Goal: Task Accomplishment & Management: Use online tool/utility

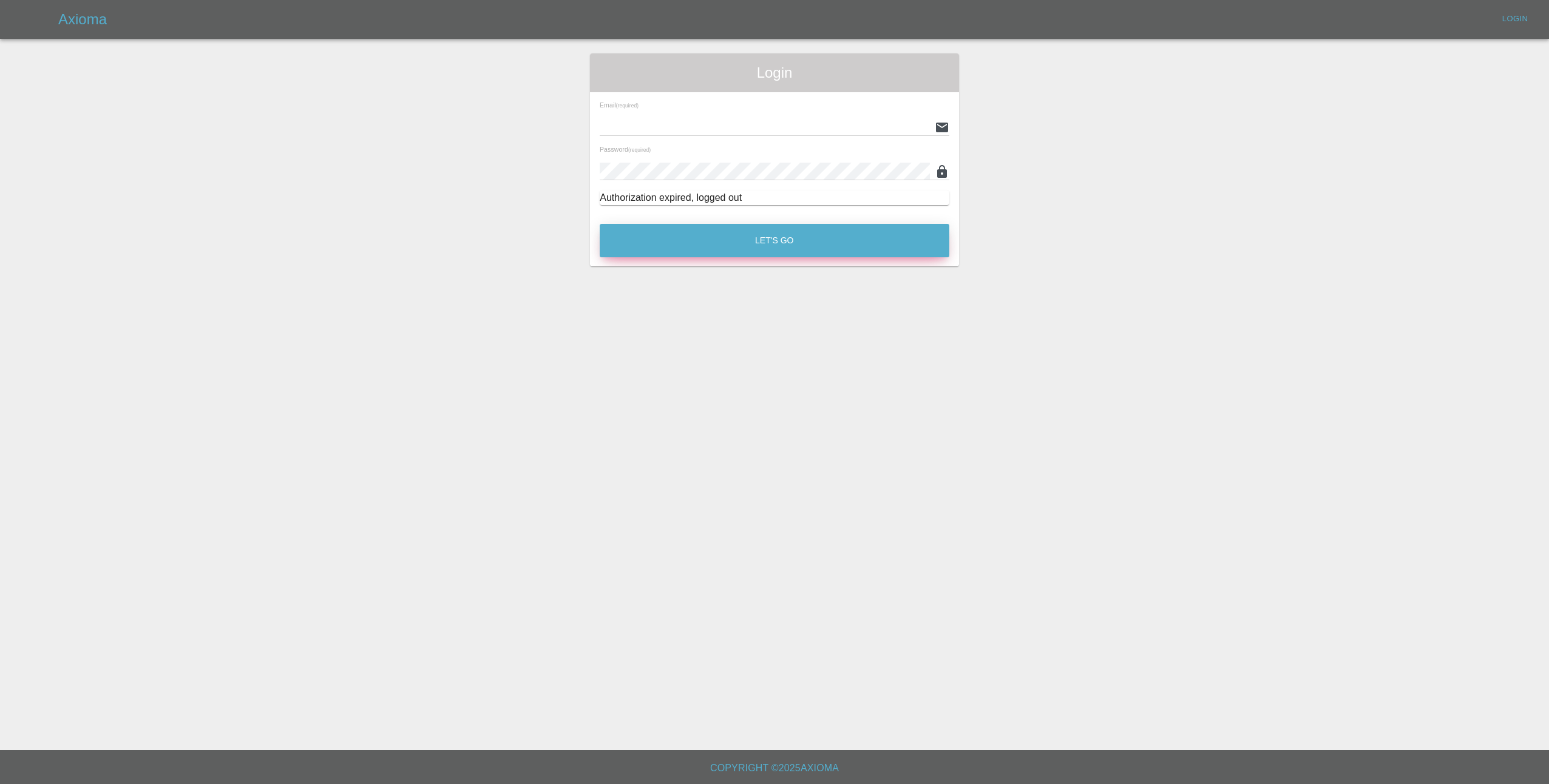
type input "lmfsmartrepairs@outlook.com"
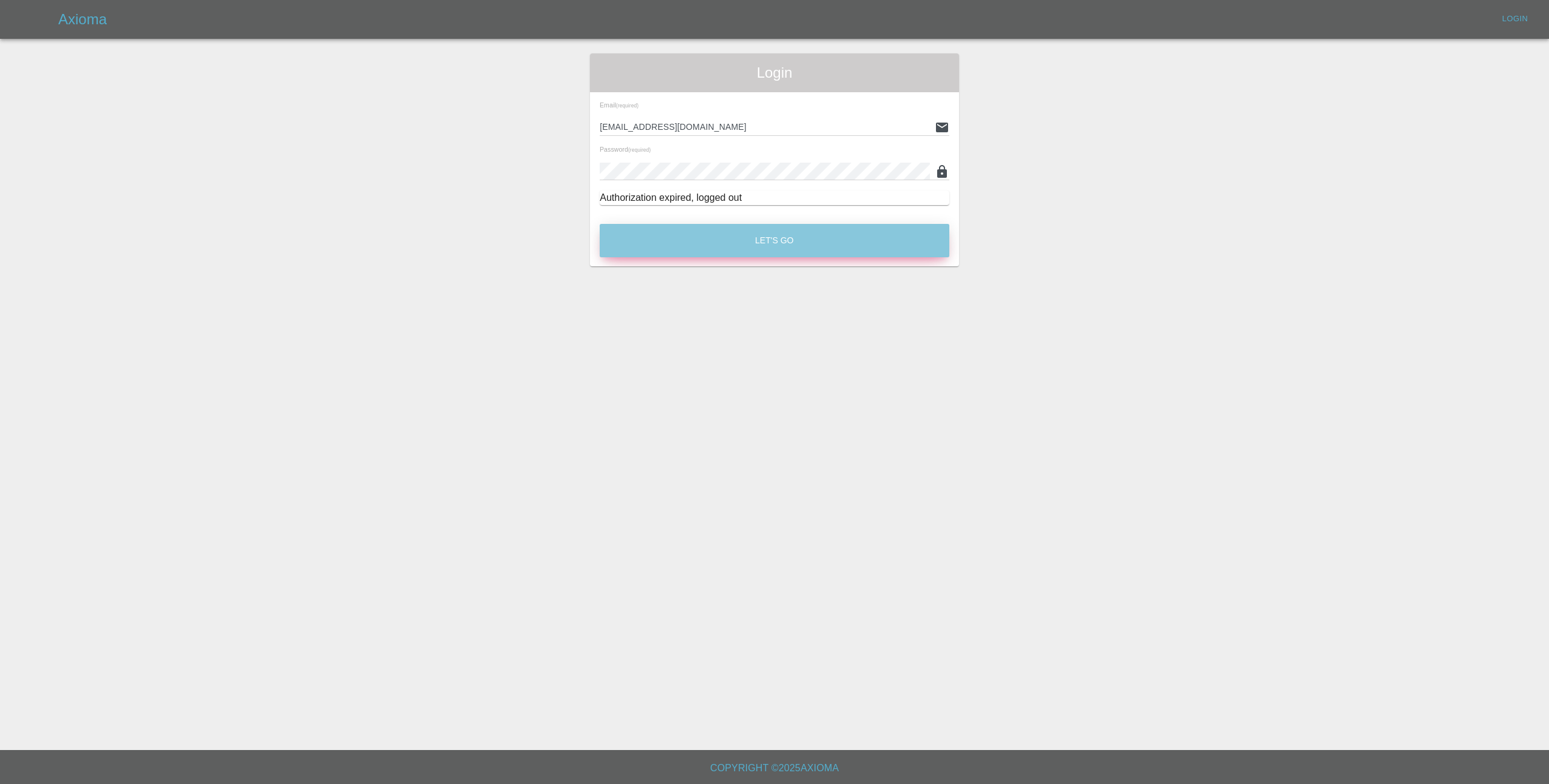
click at [812, 245] on button "Let's Go" at bounding box center [774, 240] width 349 height 33
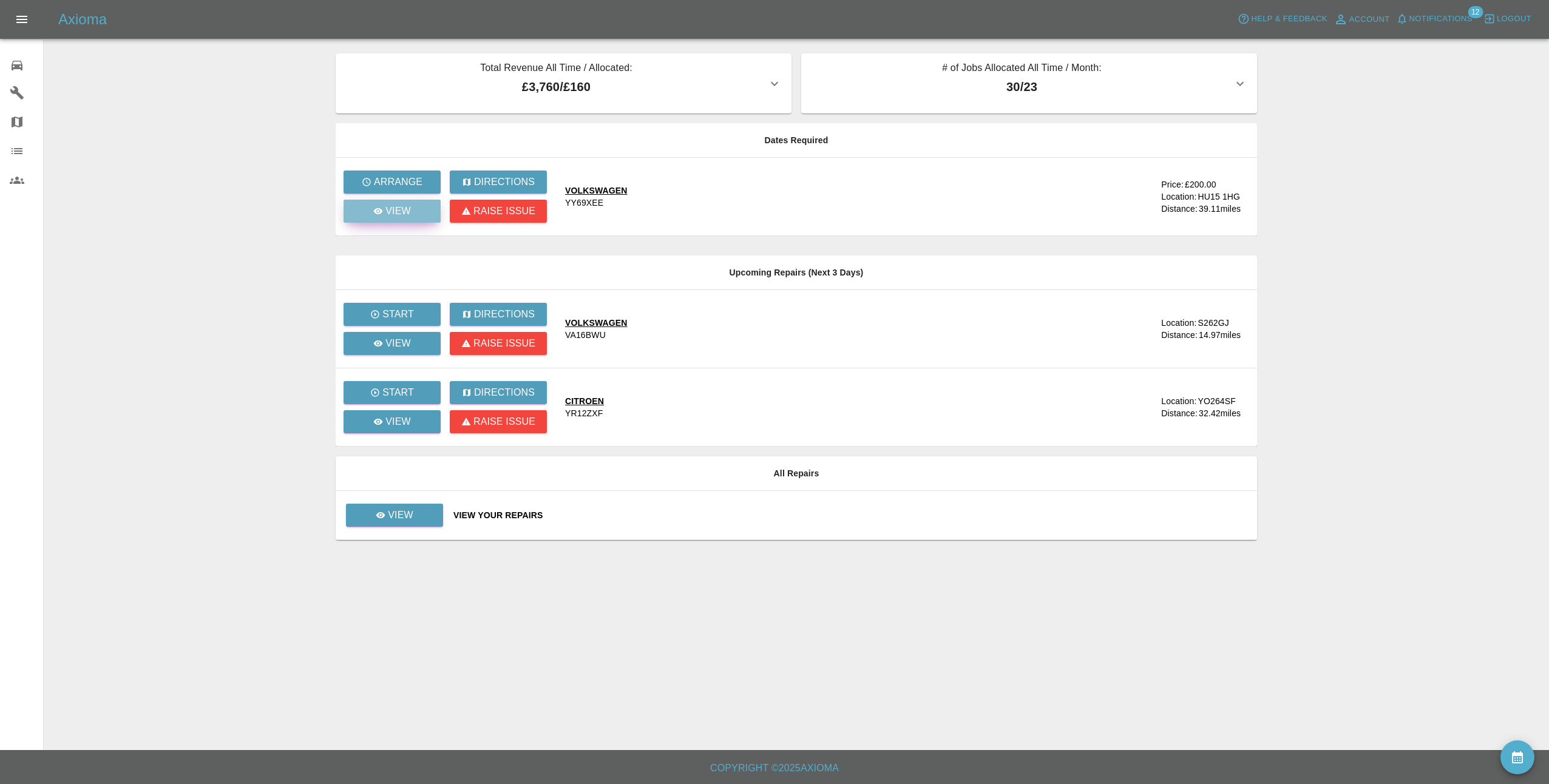
click at [391, 214] on p "View" at bounding box center [398, 211] width 25 height 14
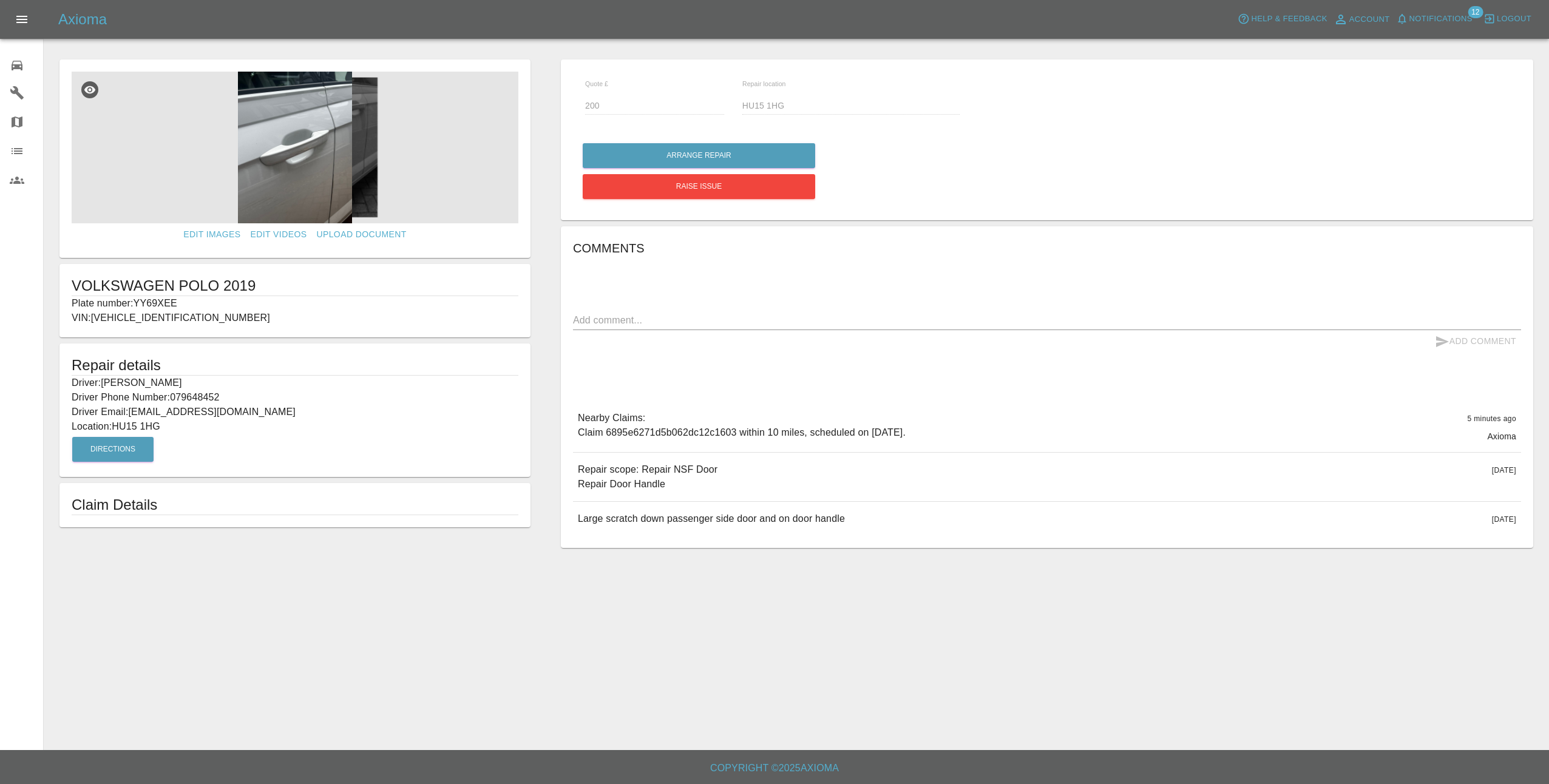
click at [278, 173] on img at bounding box center [295, 147] width 447 height 151
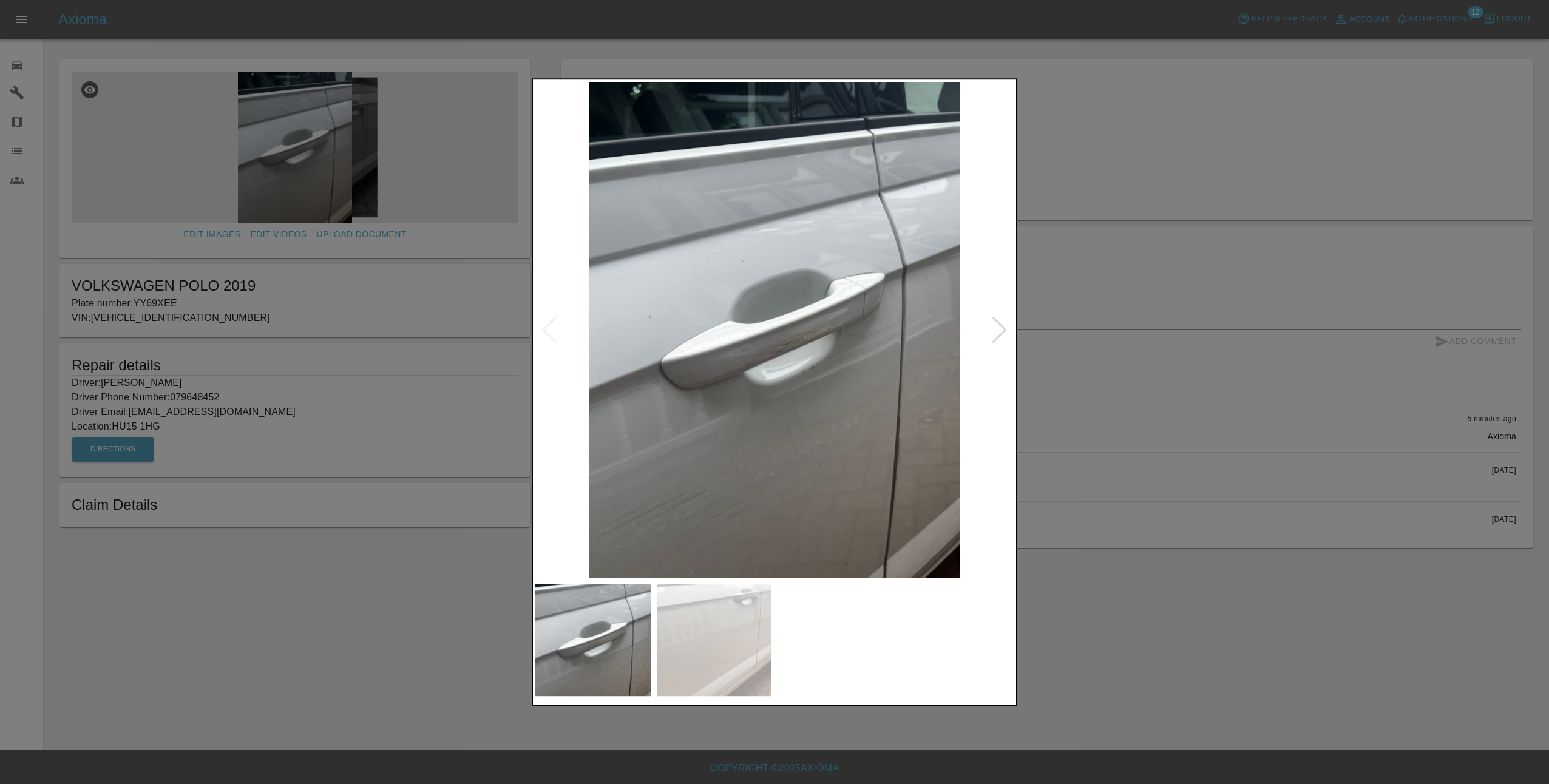
click at [1006, 330] on div at bounding box center [999, 330] width 16 height 27
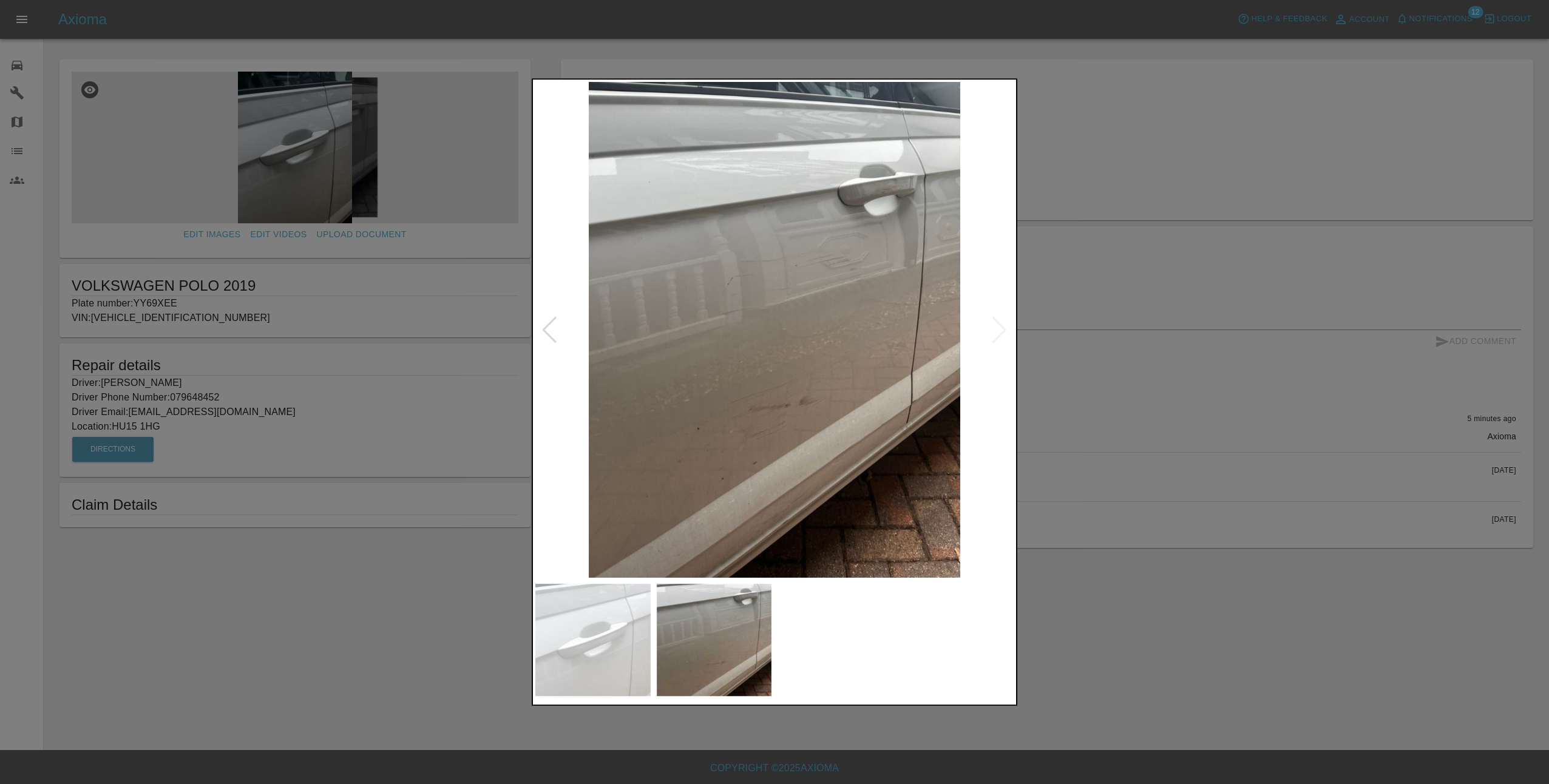
click at [1093, 380] on div at bounding box center [774, 392] width 1549 height 784
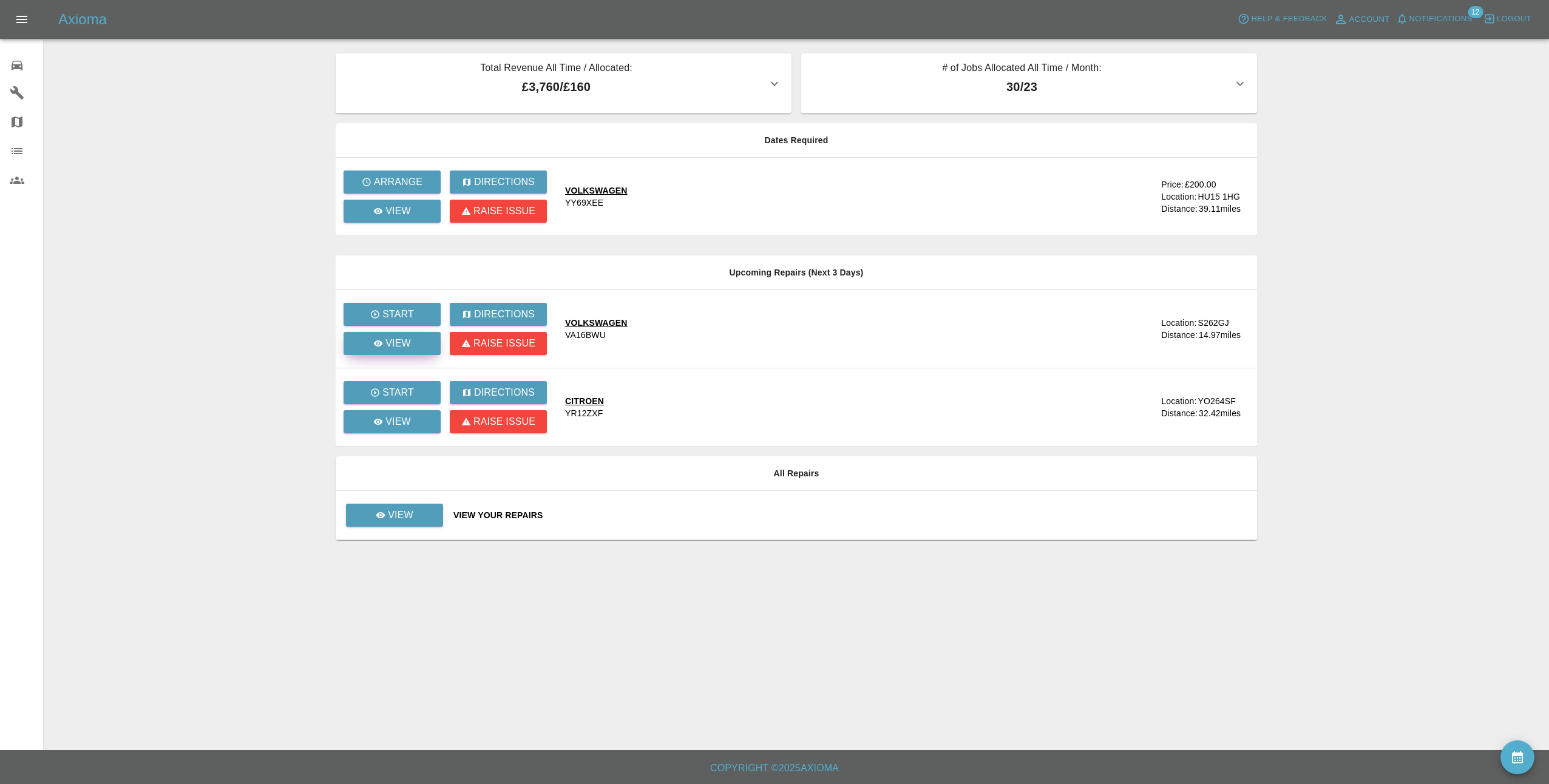
click at [399, 347] on p "View" at bounding box center [398, 344] width 25 height 14
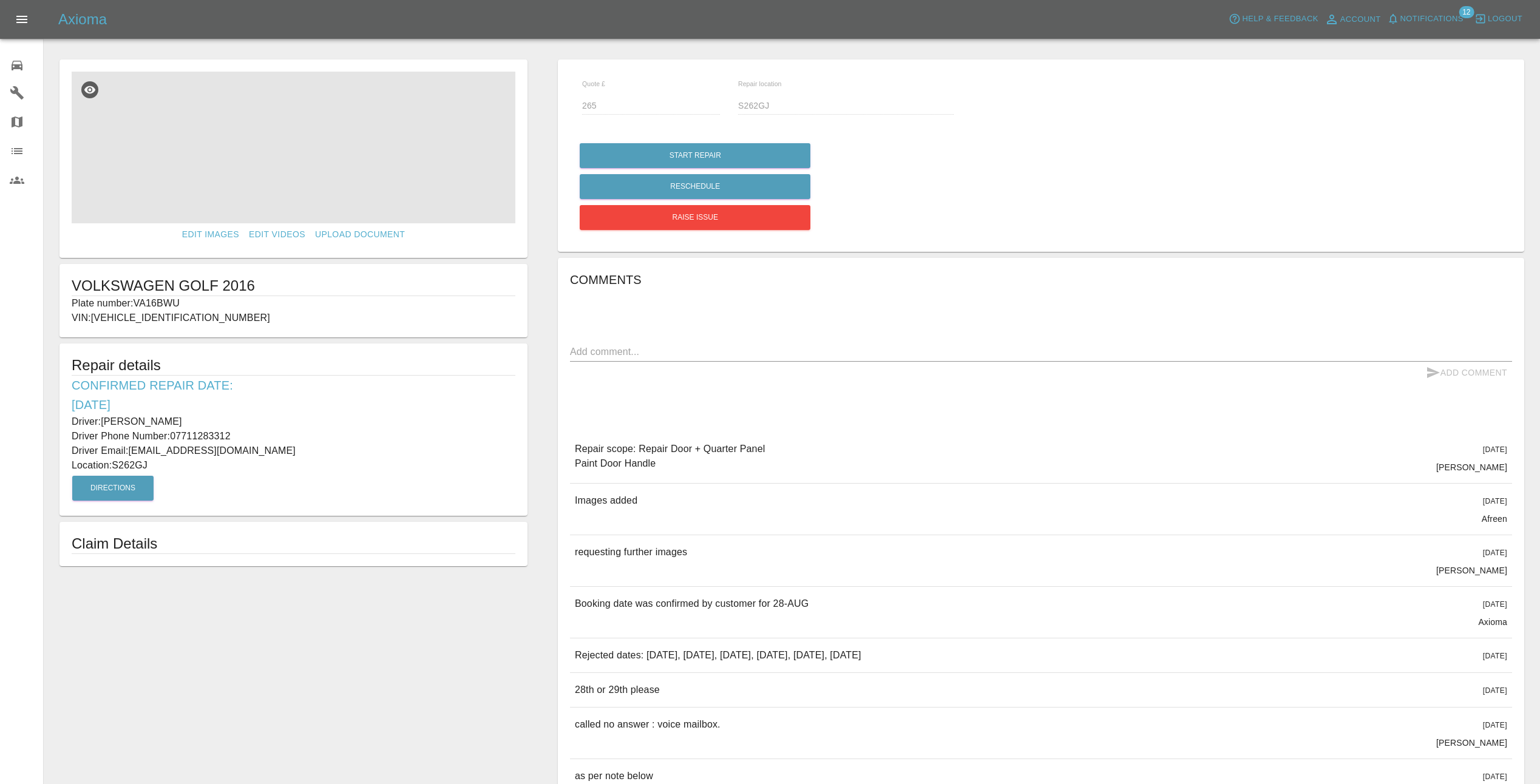
click at [304, 178] on img at bounding box center [294, 147] width 444 height 151
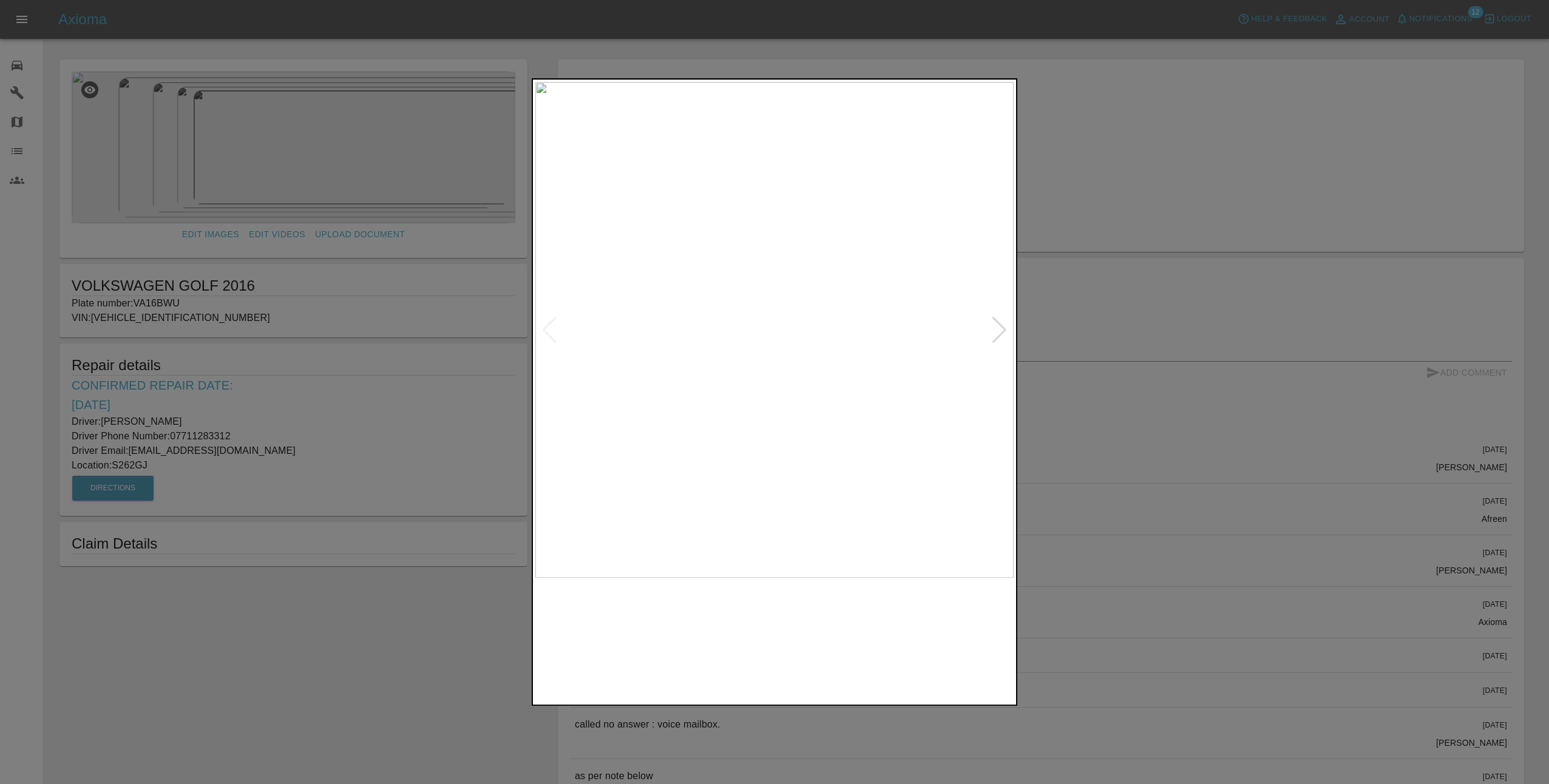
click at [1009, 325] on img at bounding box center [774, 330] width 478 height 496
click at [1007, 328] on img at bounding box center [774, 330] width 478 height 496
click at [1004, 332] on div at bounding box center [999, 330] width 16 height 27
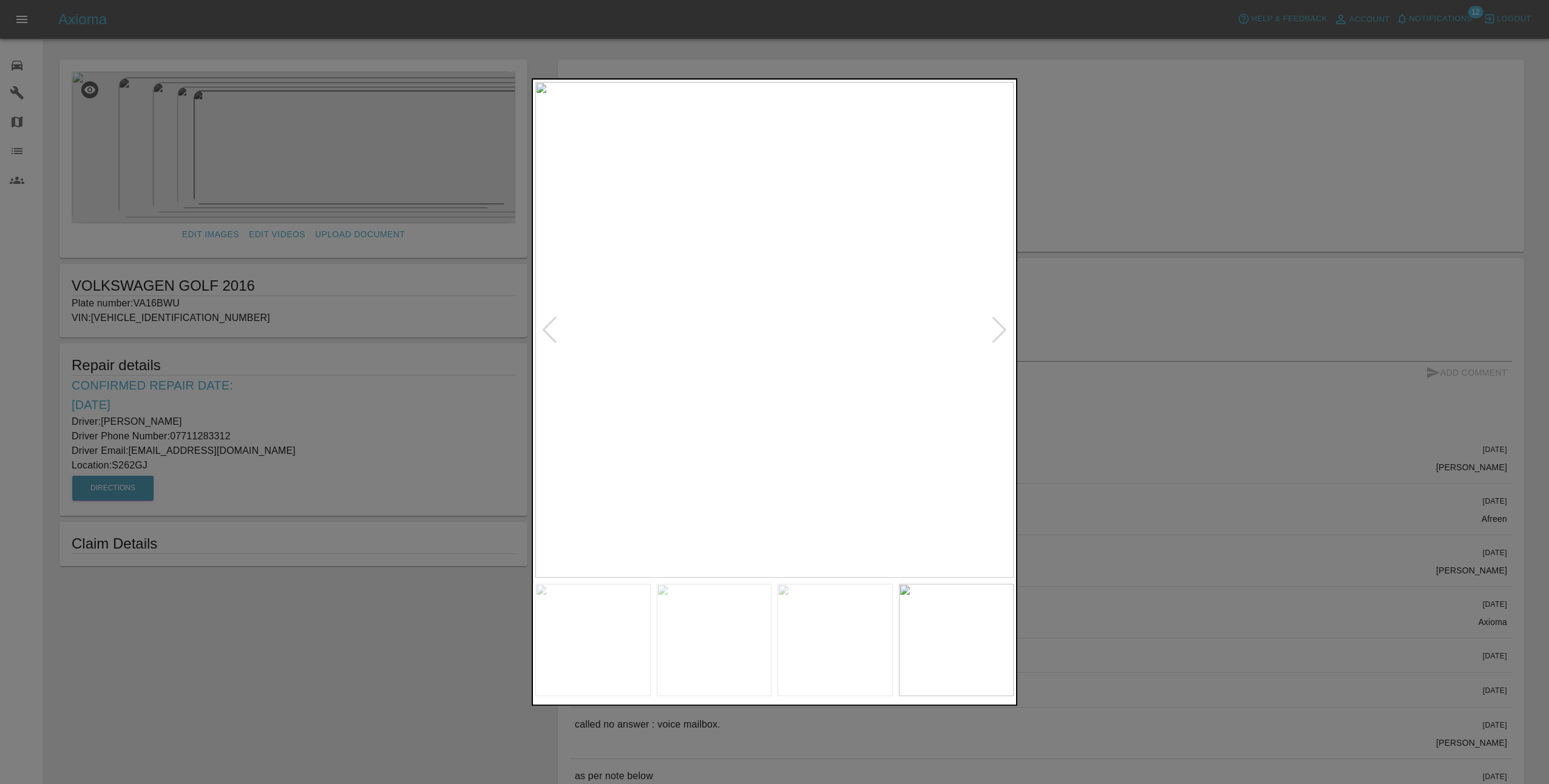
click at [1004, 332] on div at bounding box center [999, 330] width 16 height 27
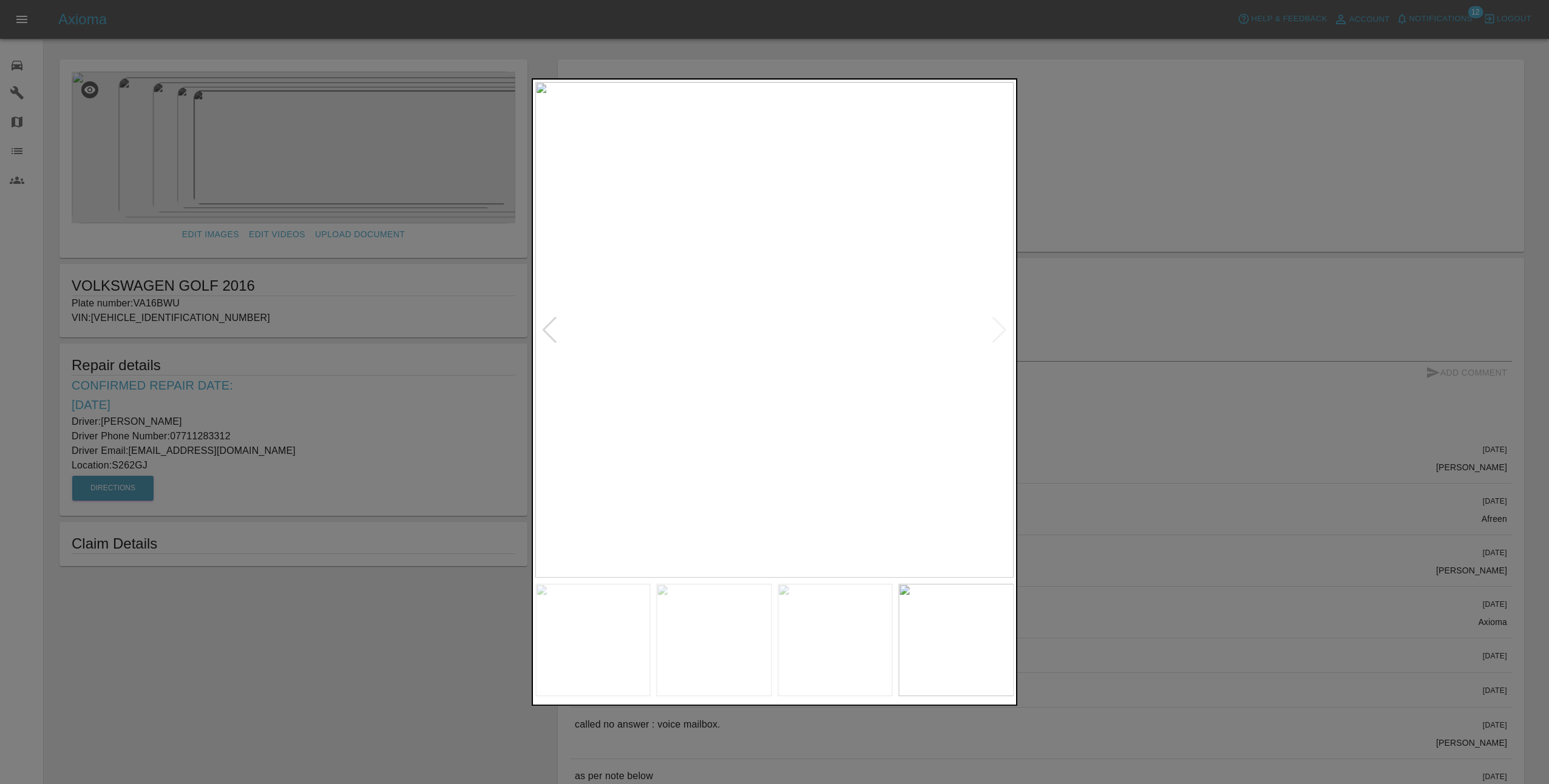
click at [1120, 327] on div at bounding box center [774, 392] width 1549 height 784
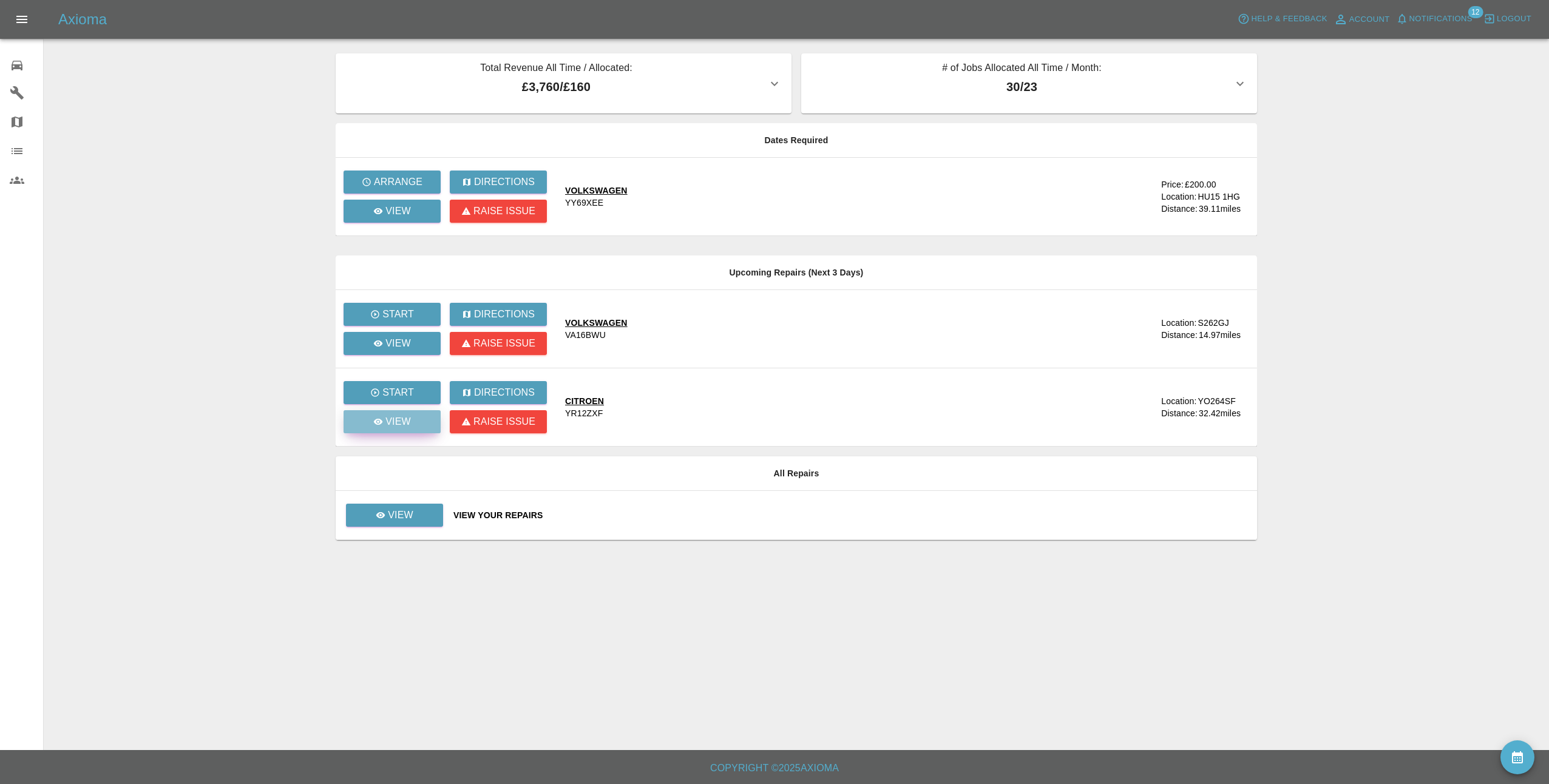
click at [399, 422] on p "View" at bounding box center [398, 422] width 25 height 14
click at [408, 177] on p "Arrange" at bounding box center [398, 182] width 48 height 14
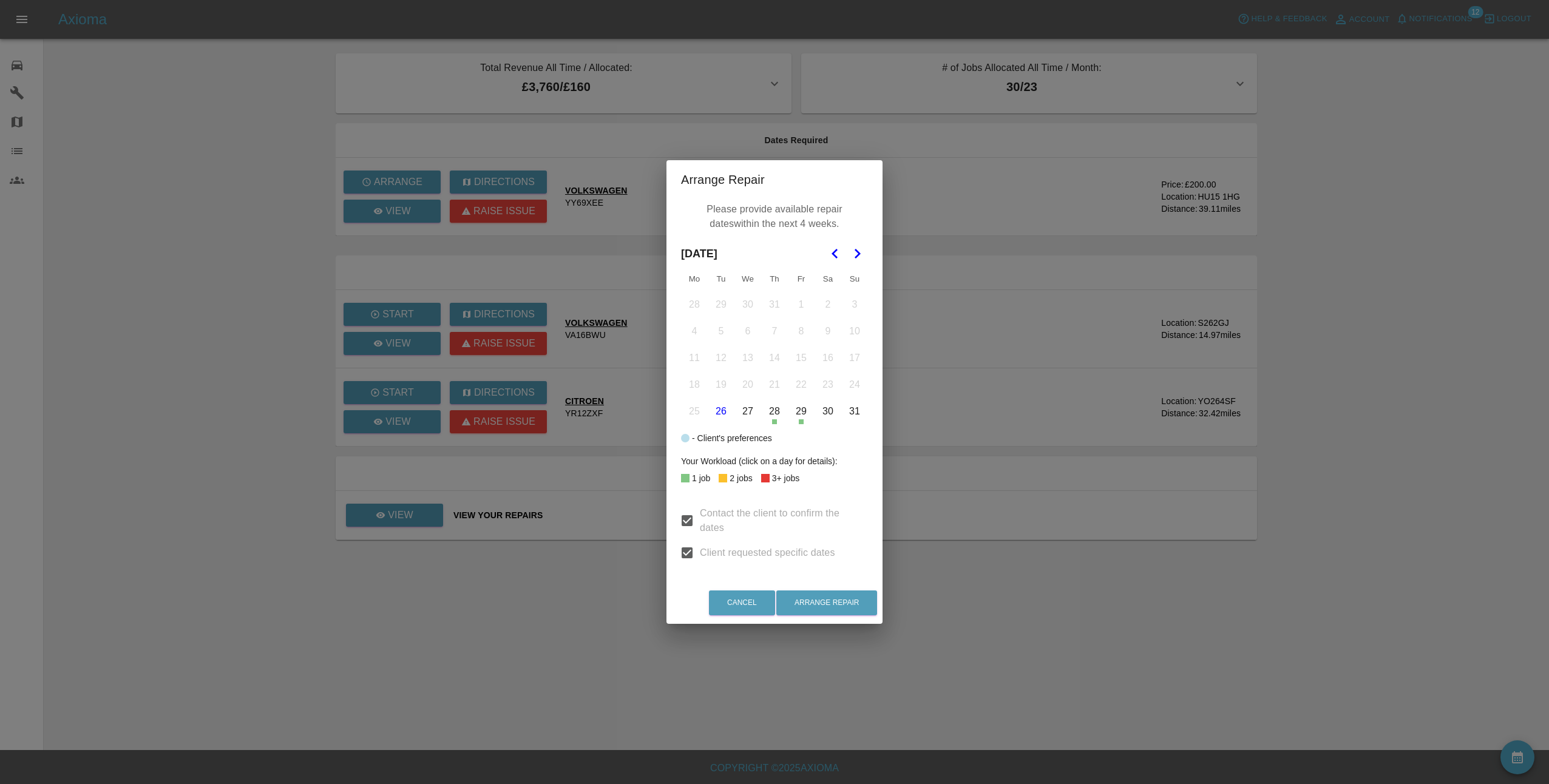
click at [859, 253] on polygon "Go to the Next Month" at bounding box center [858, 253] width 6 height 10
click at [802, 303] on button "5" at bounding box center [801, 304] width 25 height 25
click at [931, 171] on div "Arrange Repair Please provide available repair dates within the next 4 weeks. S…" at bounding box center [774, 392] width 1549 height 784
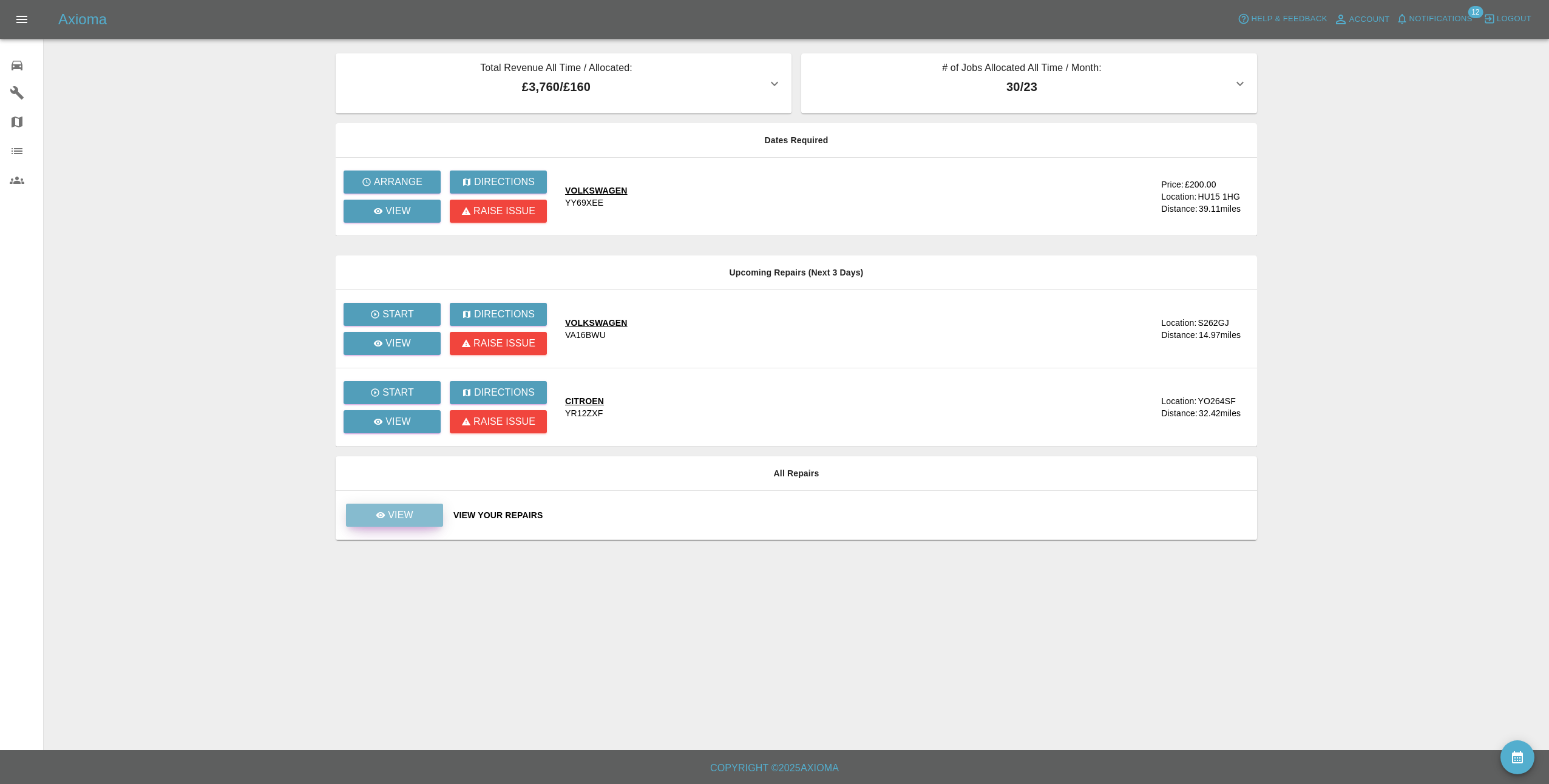
click at [403, 508] on p "View" at bounding box center [400, 515] width 25 height 14
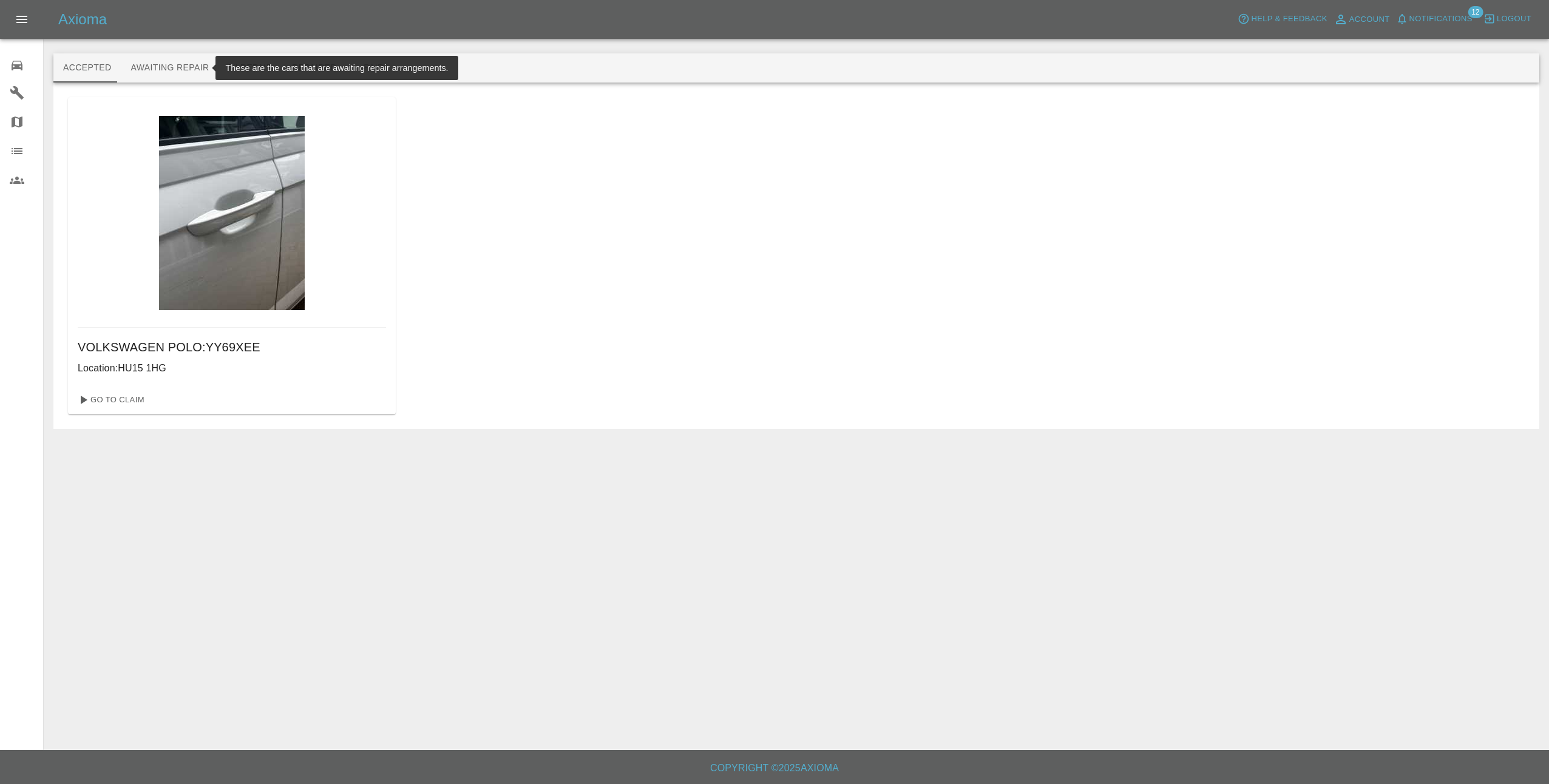
click at [167, 65] on button "Awaiting Repair" at bounding box center [169, 68] width 98 height 30
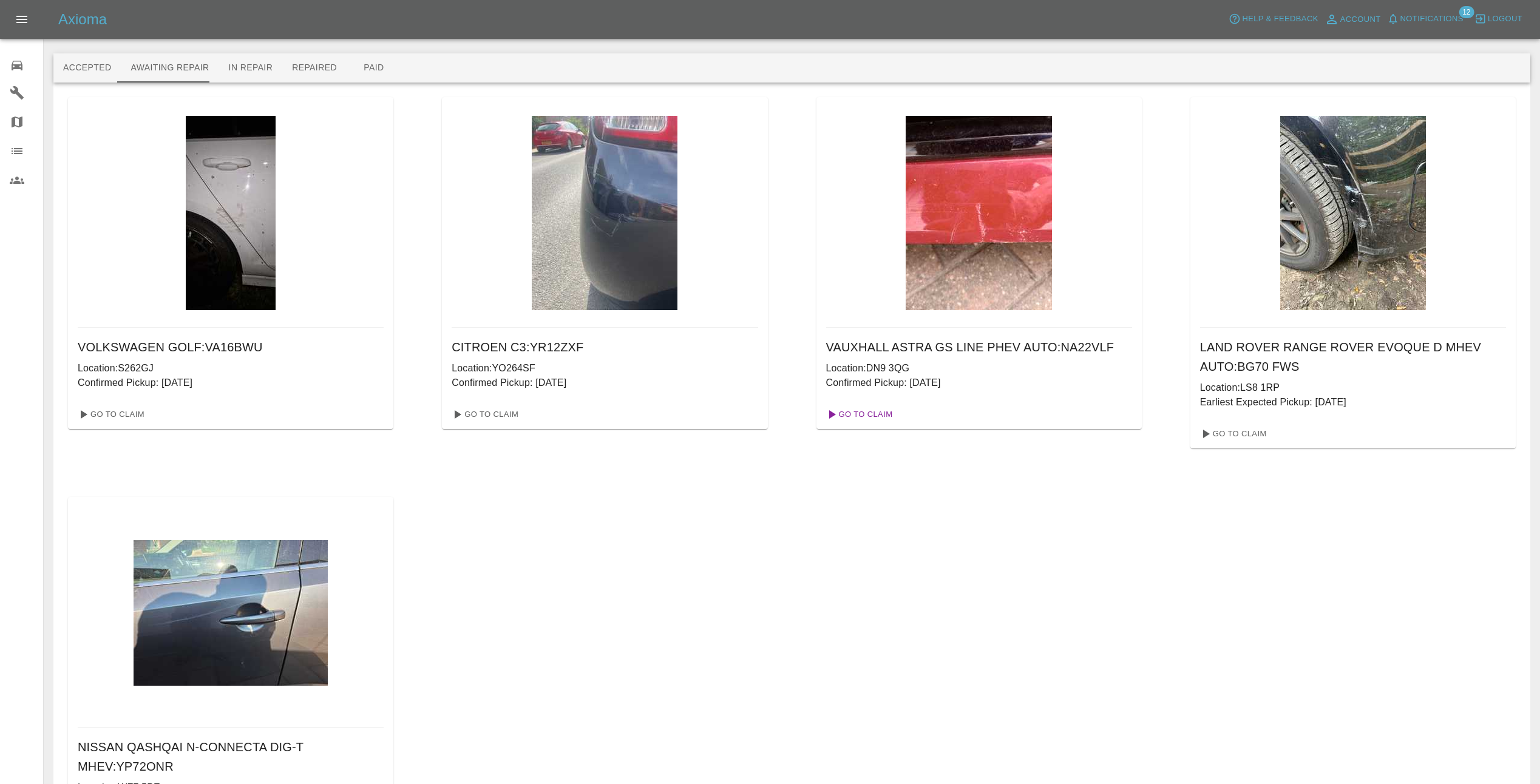
click at [860, 415] on link "Go To Claim" at bounding box center [858, 414] width 74 height 20
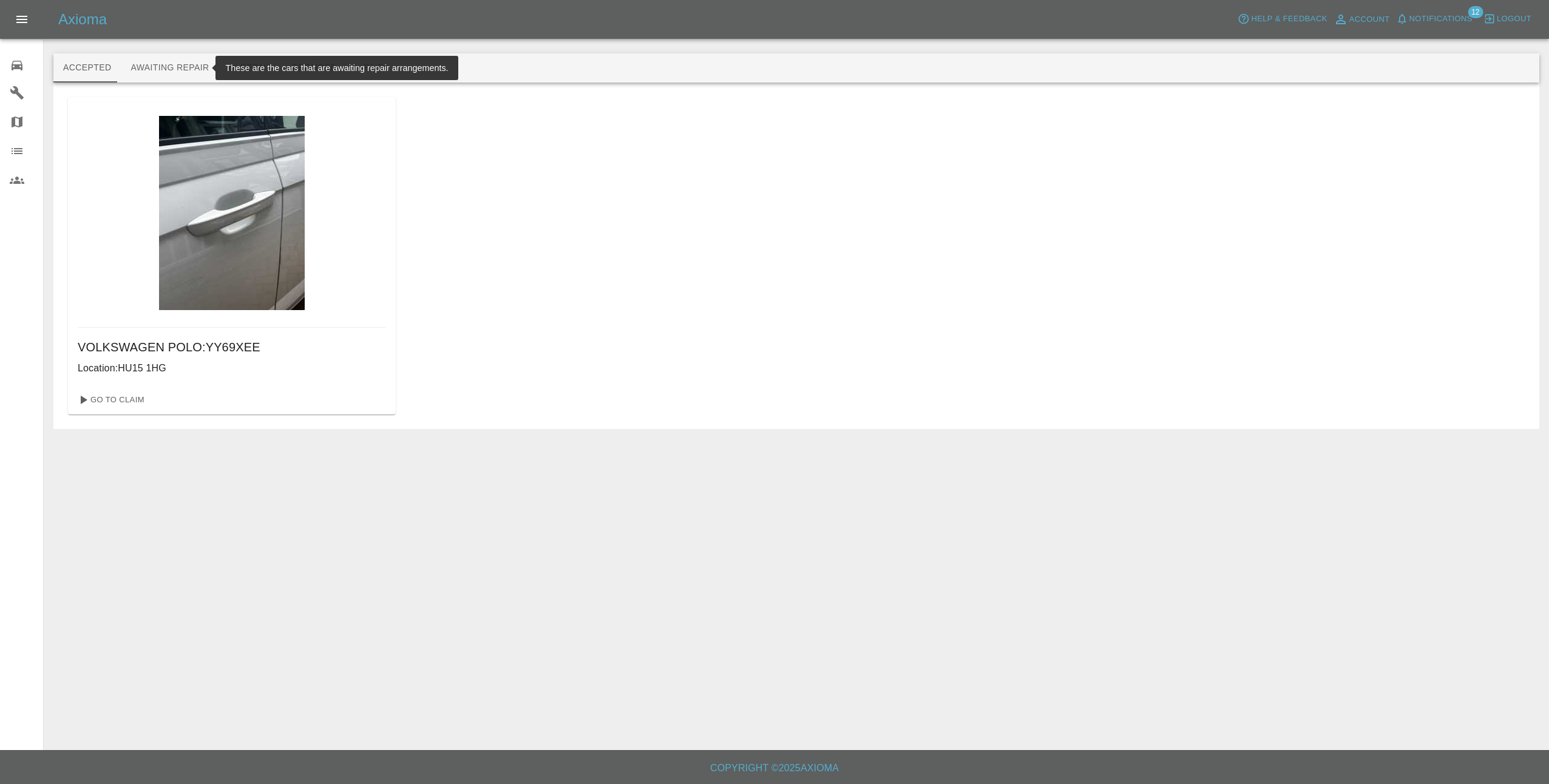
click at [167, 62] on button "Awaiting Repair" at bounding box center [169, 68] width 98 height 30
